Goal: Navigation & Orientation: Understand site structure

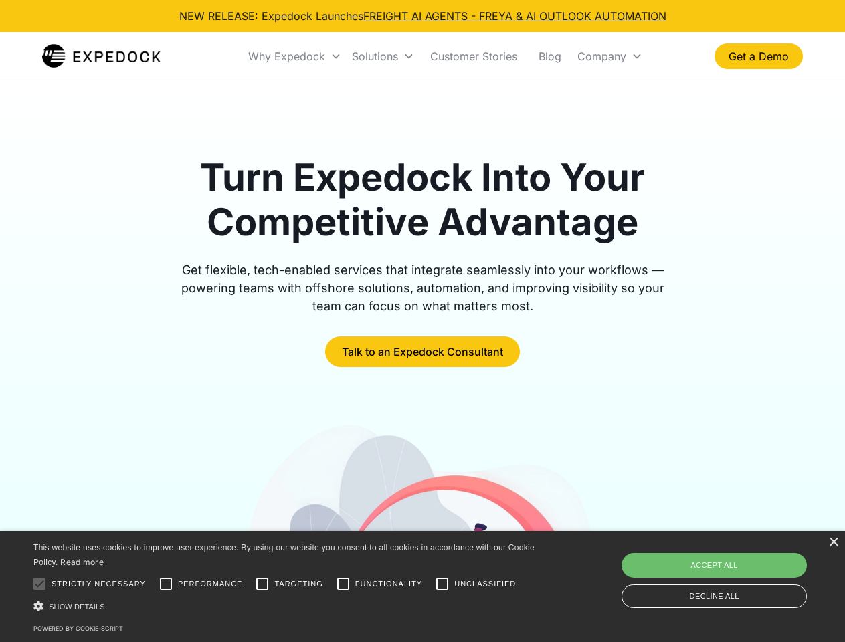
click at [295, 56] on div "Why Expedock" at bounding box center [286, 55] width 77 height 13
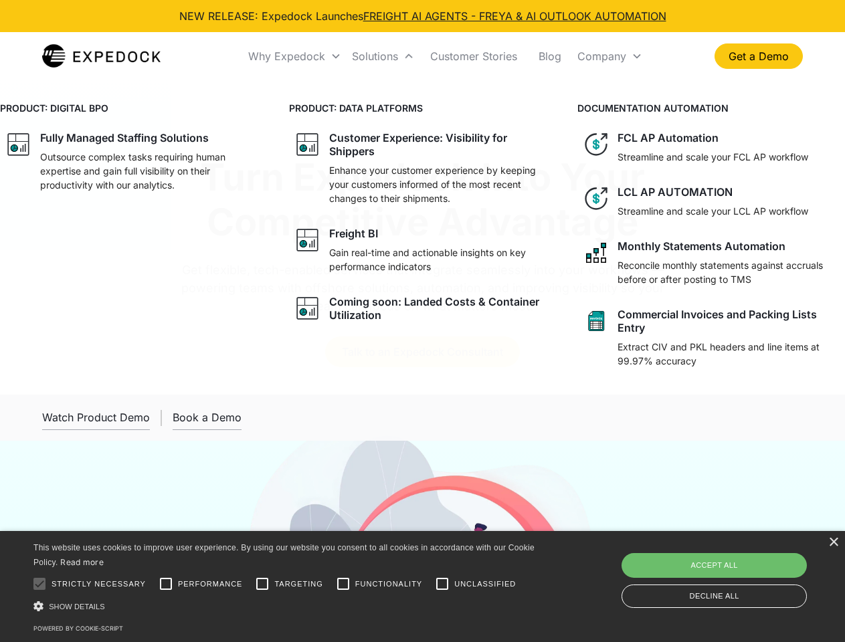
click at [383, 56] on div "Solutions" at bounding box center [375, 55] width 46 height 13
click at [609, 56] on div "Company" at bounding box center [601, 55] width 49 height 13
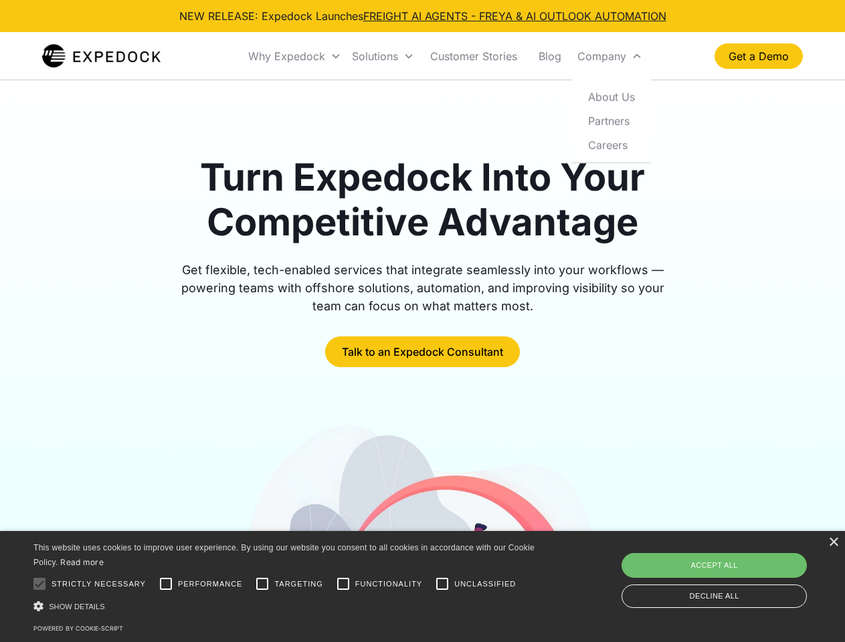
click at [39, 584] on div at bounding box center [39, 584] width 27 height 27
click at [166, 584] on input "Performance" at bounding box center [165, 584] width 27 height 27
checkbox input "true"
click at [262, 584] on input "Targeting" at bounding box center [262, 584] width 27 height 27
checkbox input "true"
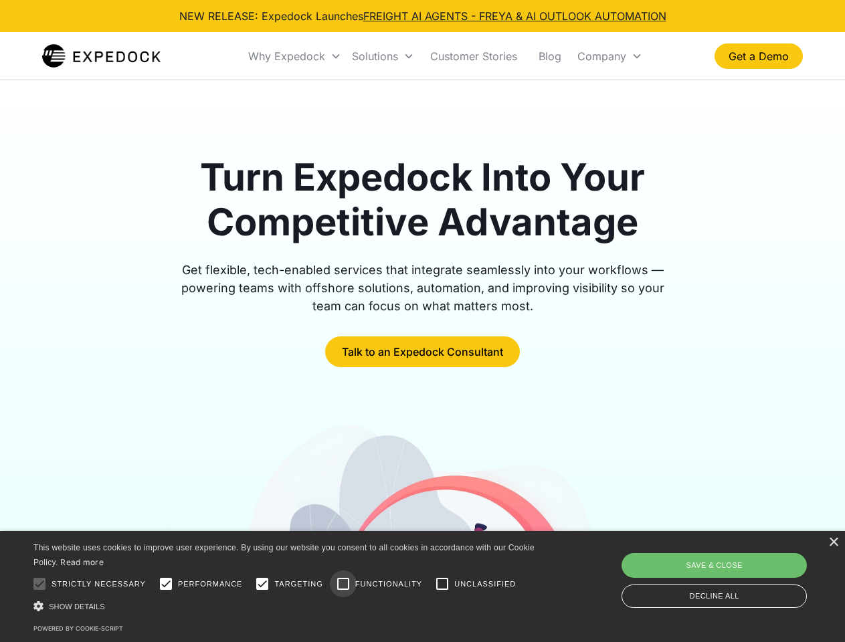
click at [343, 584] on input "Functionality" at bounding box center [343, 584] width 27 height 27
checkbox input "true"
click at [442, 584] on input "Unclassified" at bounding box center [442, 584] width 27 height 27
checkbox input "true"
click at [286, 606] on div "Show details Hide details" at bounding box center [286, 606] width 506 height 14
